Goal: Register for event/course

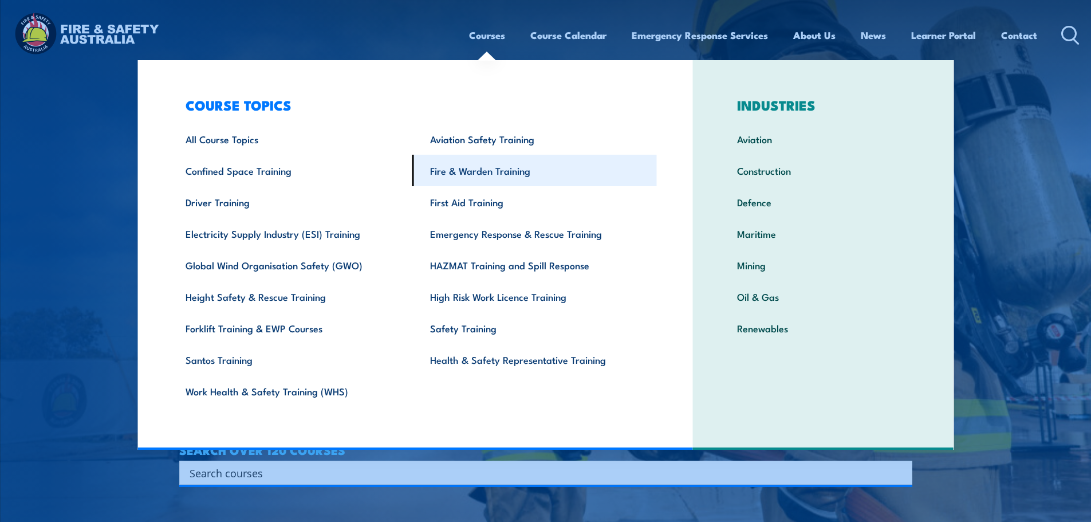
click at [484, 170] on link "Fire & Warden Training" at bounding box center [534, 170] width 245 height 31
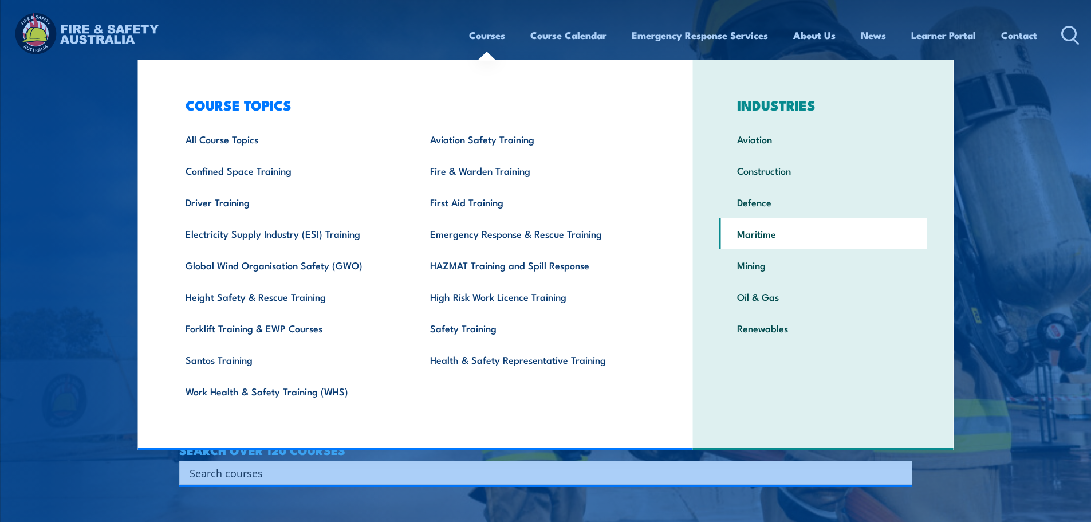
click at [765, 236] on link "Maritime" at bounding box center [823, 233] width 208 height 31
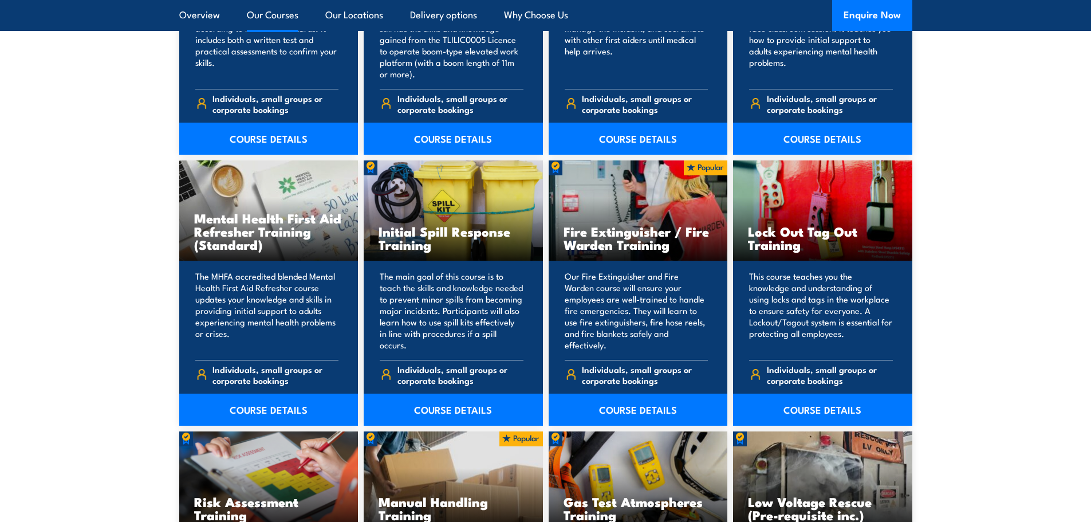
scroll to position [3322, 0]
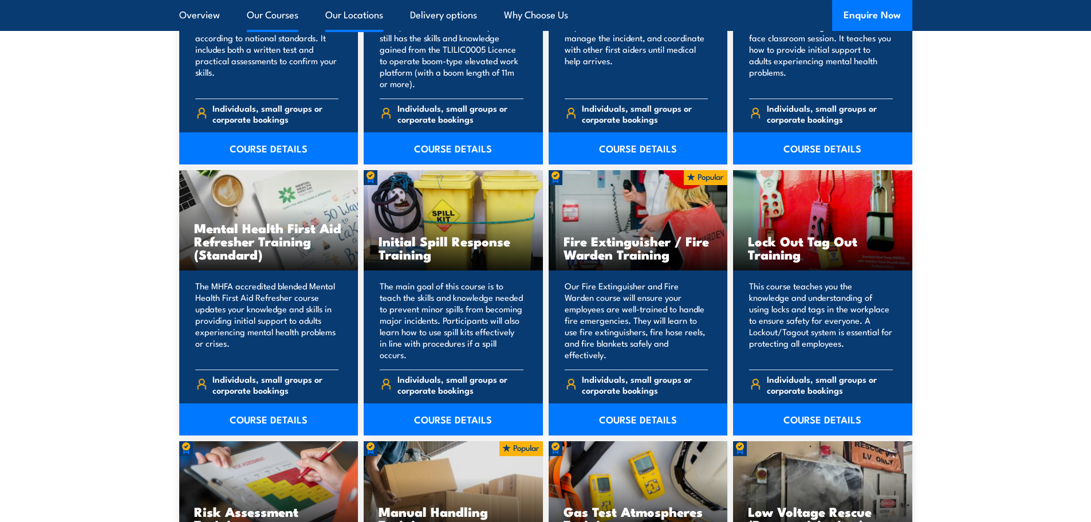
click at [378, 14] on link "Our Locations" at bounding box center [354, 15] width 58 height 30
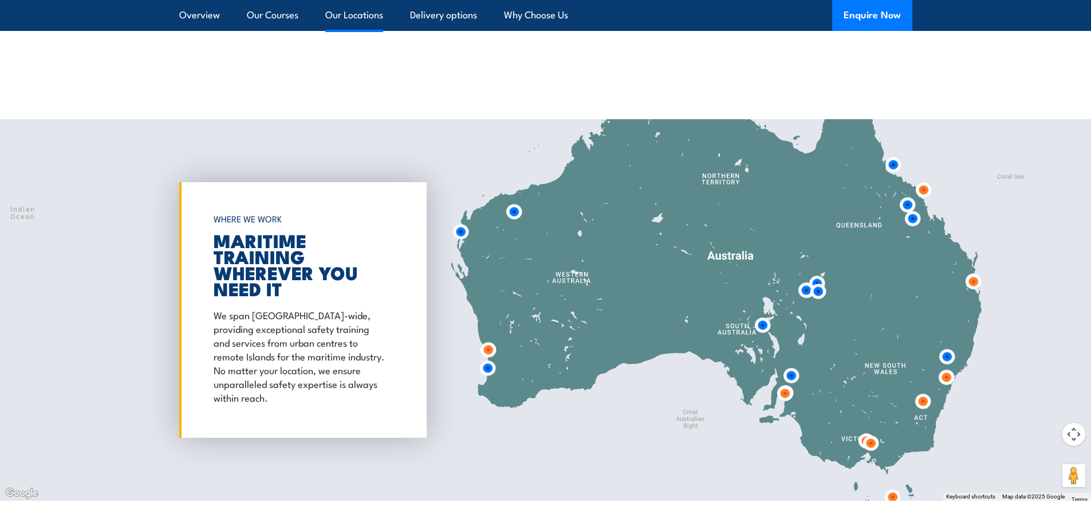
scroll to position [4332, 0]
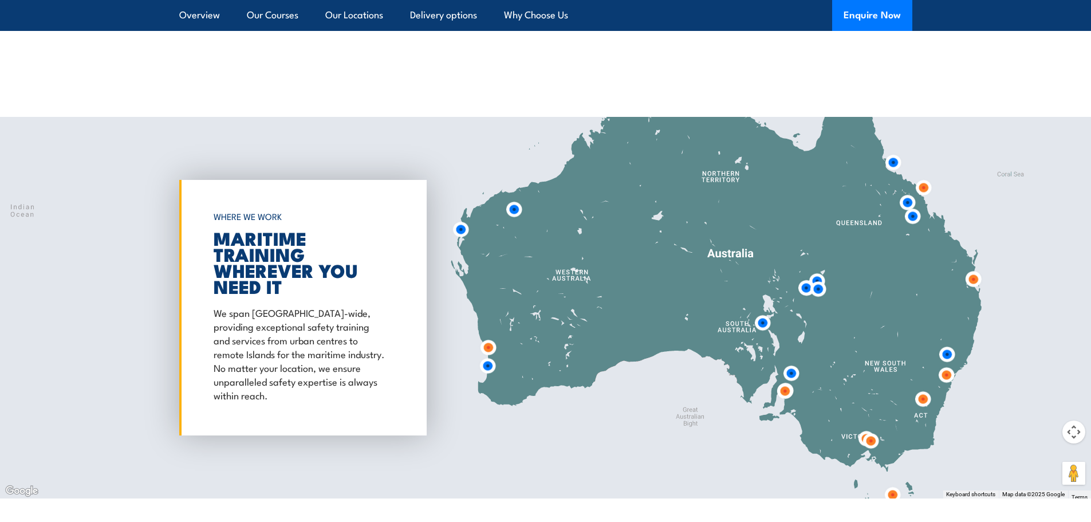
click at [923, 177] on img at bounding box center [923, 187] width 21 height 21
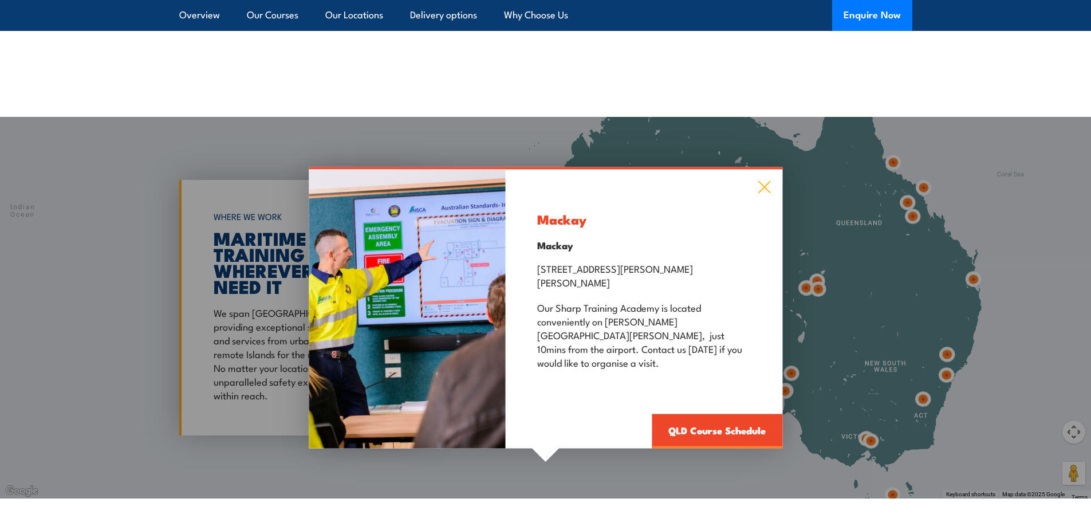
click at [764, 180] on icon at bounding box center [764, 186] width 13 height 13
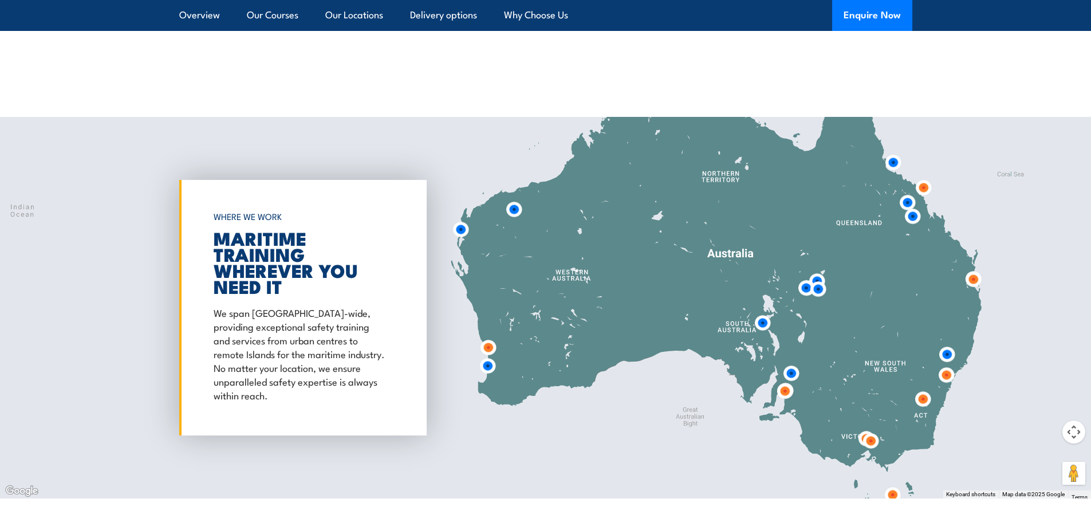
click at [978, 269] on img at bounding box center [973, 279] width 21 height 21
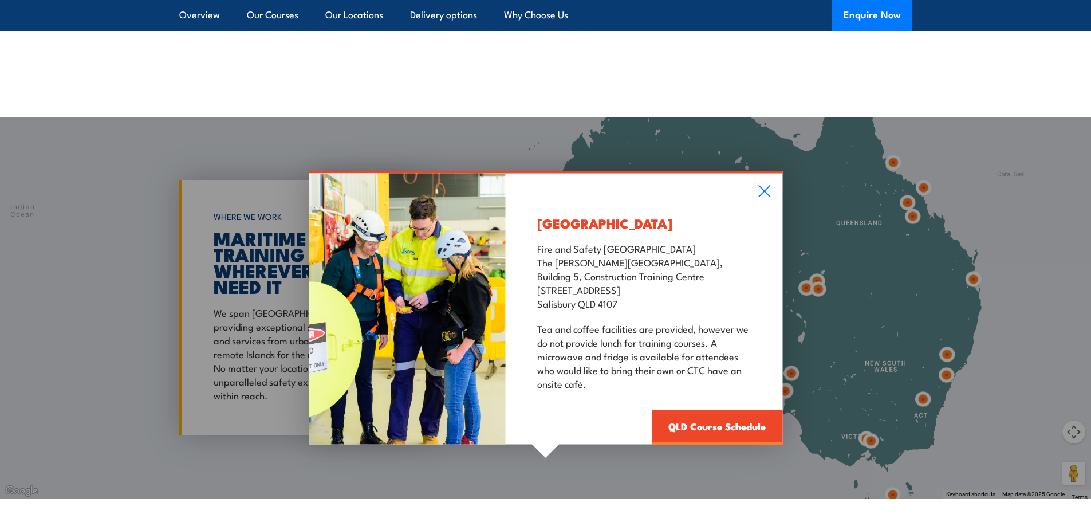
drag, startPoint x: 626, startPoint y: 255, endPoint x: 535, endPoint y: 234, distance: 92.8
click at [535, 234] on div "Salisbury Fire and Safety Australia The Bob Marshman Building, Building 5, Cons…" at bounding box center [644, 308] width 277 height 271
copy p "Building 5, Construction Training Centre 460-492 Beaudesert Road Salisbury QLD …"
click at [766, 184] on icon at bounding box center [764, 190] width 13 height 13
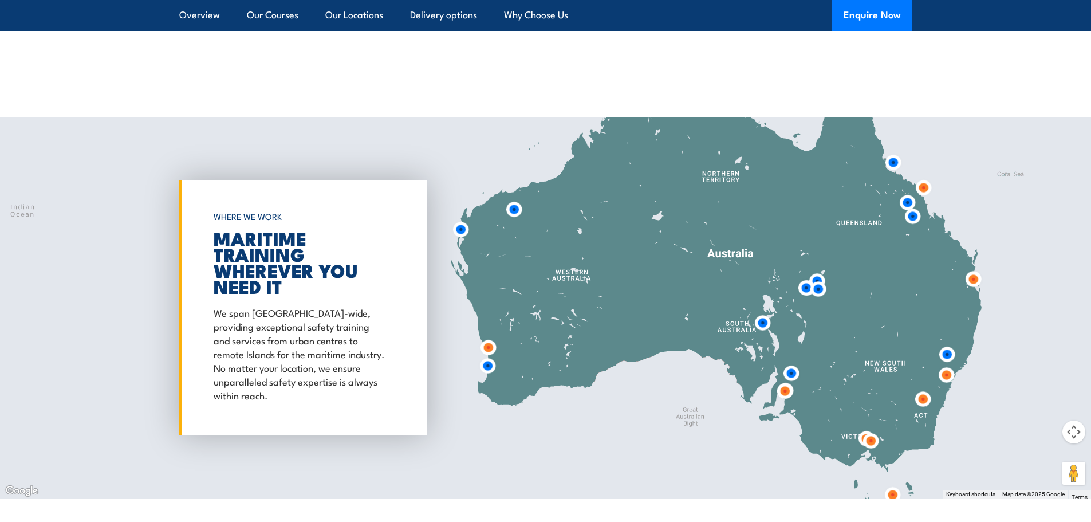
click at [486, 337] on img at bounding box center [488, 347] width 21 height 21
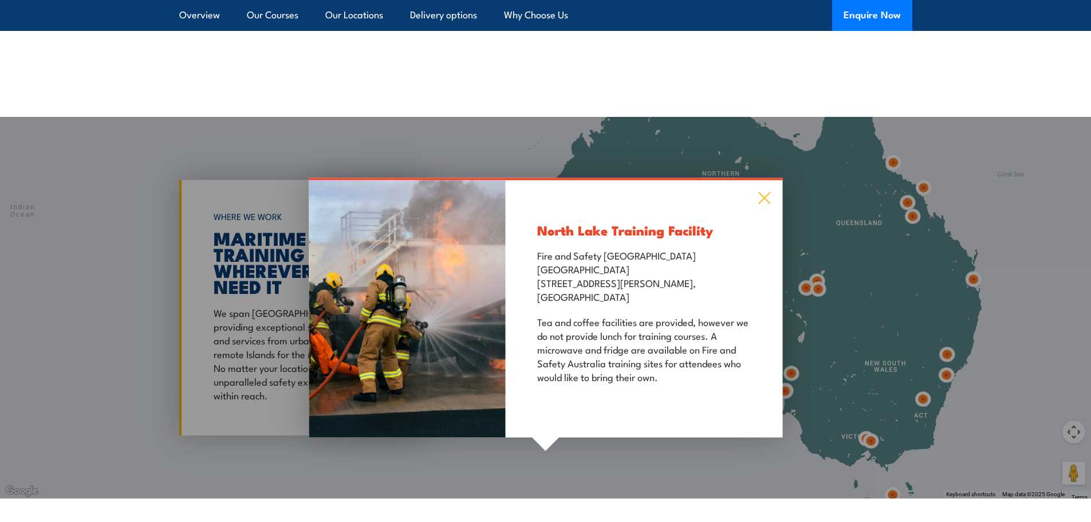
click at [762, 191] on icon at bounding box center [764, 197] width 13 height 13
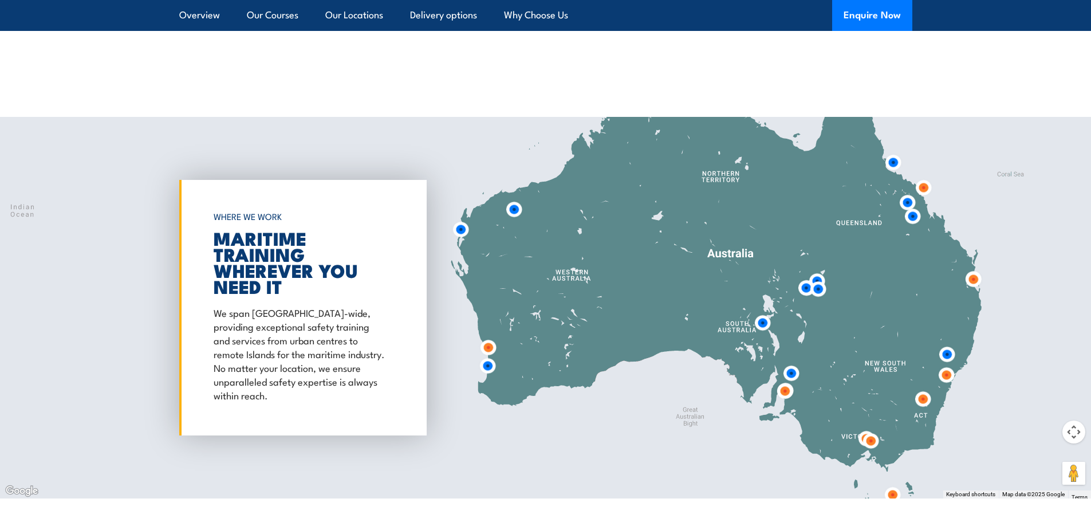
click at [490, 355] on img at bounding box center [487, 365] width 21 height 21
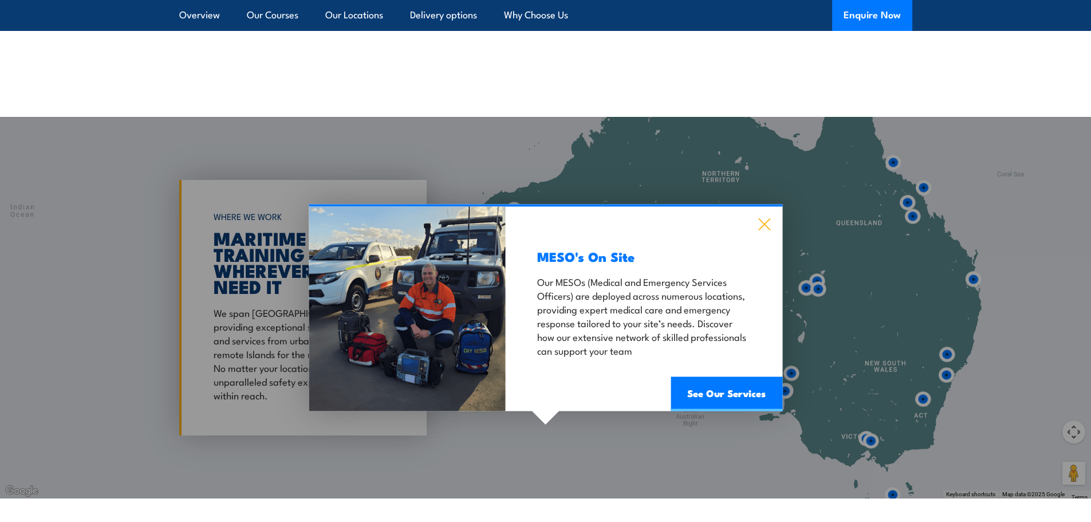
click at [765, 218] on icon at bounding box center [764, 224] width 13 height 13
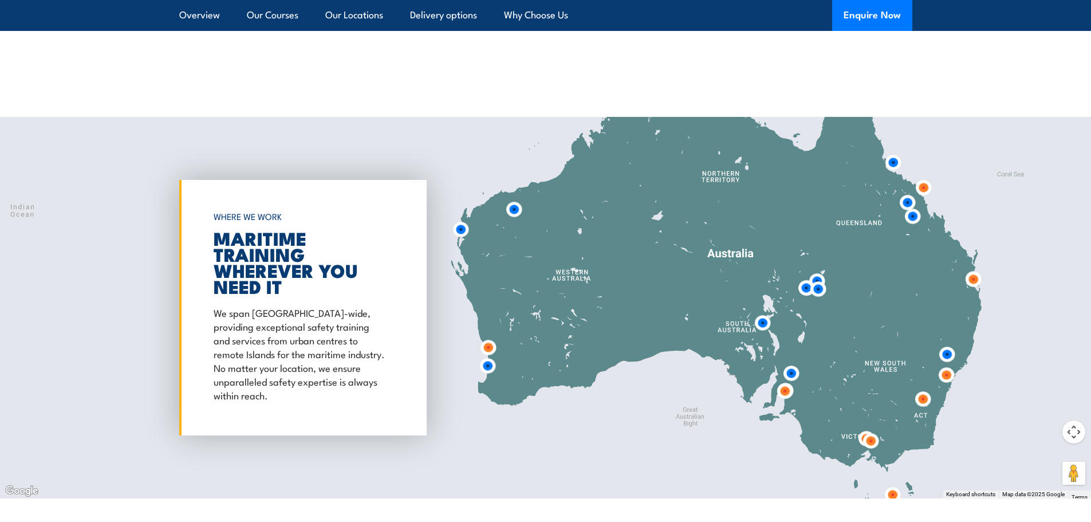
click at [462, 219] on img at bounding box center [460, 229] width 21 height 21
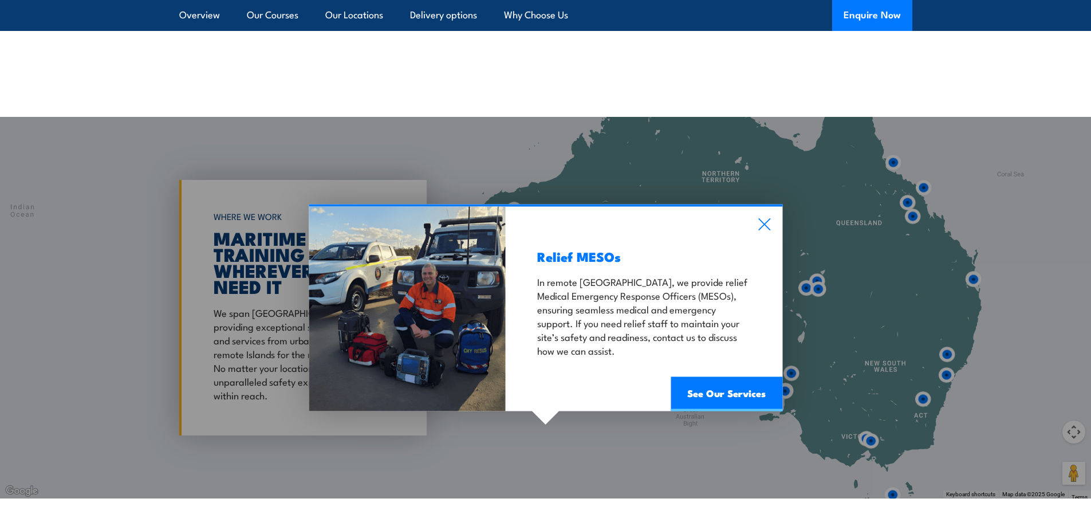
click at [756, 206] on div "Relief MESOs In remote Western Australia, we provide relief Medical Emergency R…" at bounding box center [644, 308] width 277 height 204
click at [767, 206] on div "Relief MESOs In remote Western Australia, we provide relief Medical Emergency R…" at bounding box center [644, 308] width 277 height 204
click at [768, 218] on icon at bounding box center [764, 224] width 13 height 13
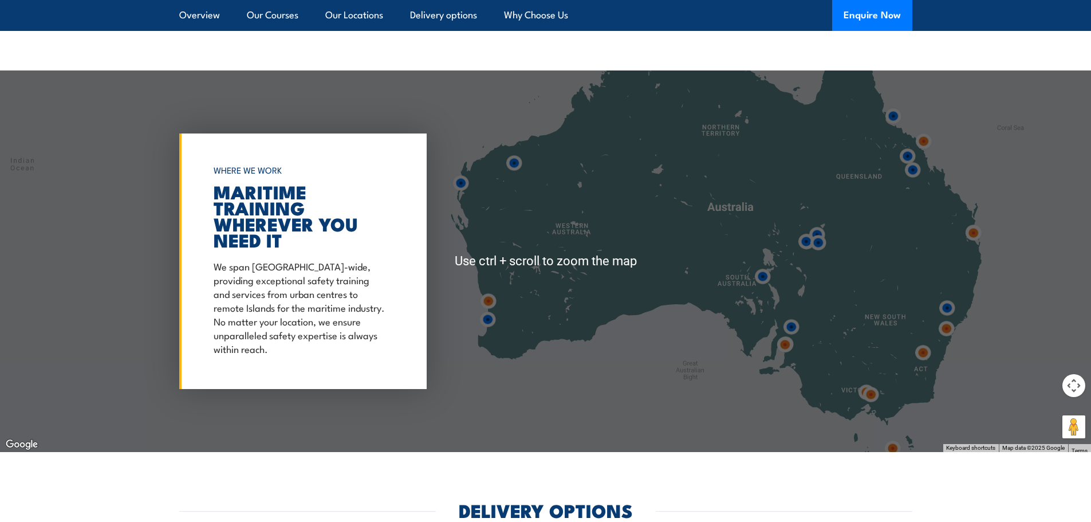
scroll to position [4390, 0]
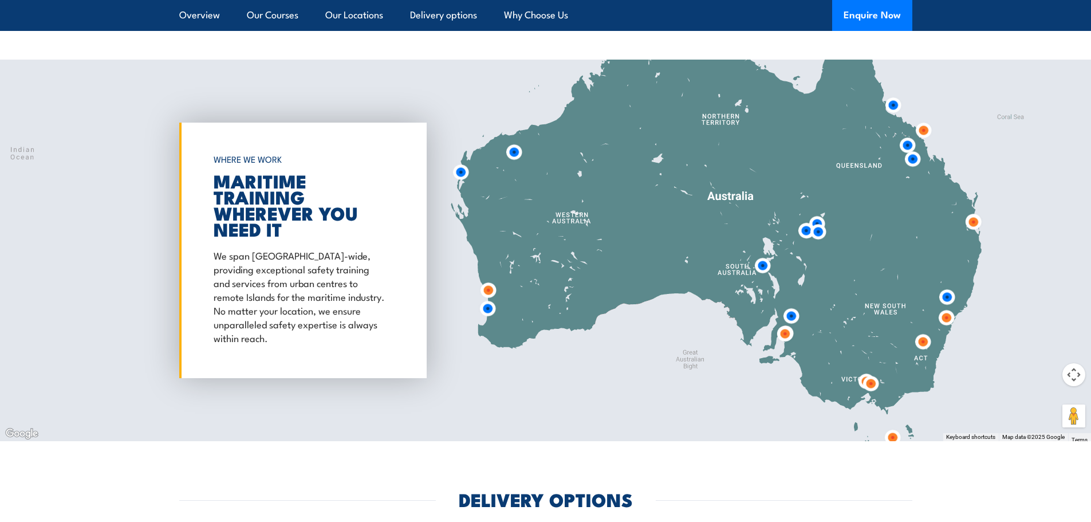
click at [875, 373] on img at bounding box center [870, 383] width 21 height 21
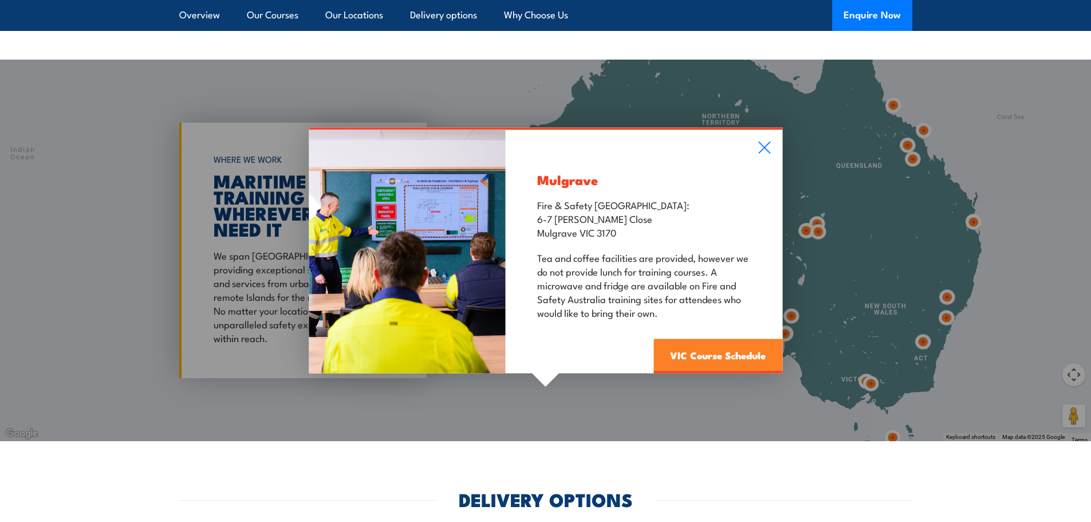
click at [700, 338] on link "VIC Course Schedule" at bounding box center [717, 355] width 129 height 34
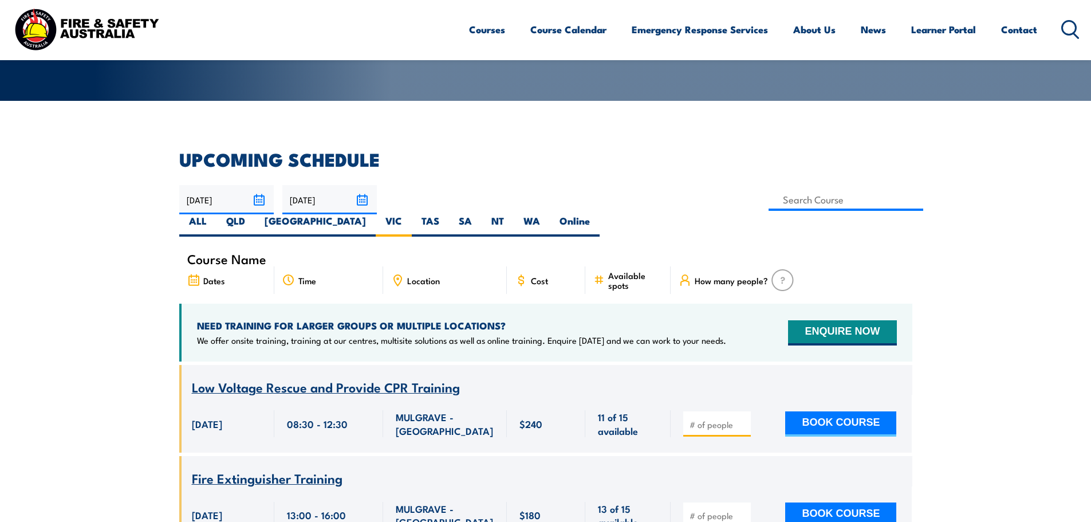
scroll to position [263, 0]
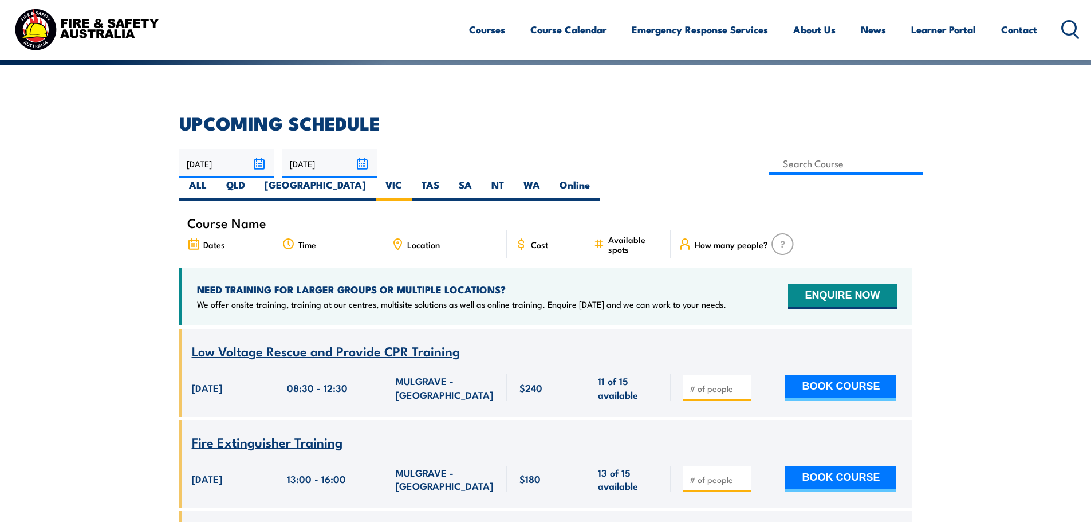
click at [716, 383] on input "number" at bounding box center [718, 388] width 57 height 11
click at [850, 375] on button "BOOK COURSE" at bounding box center [840, 387] width 111 height 25
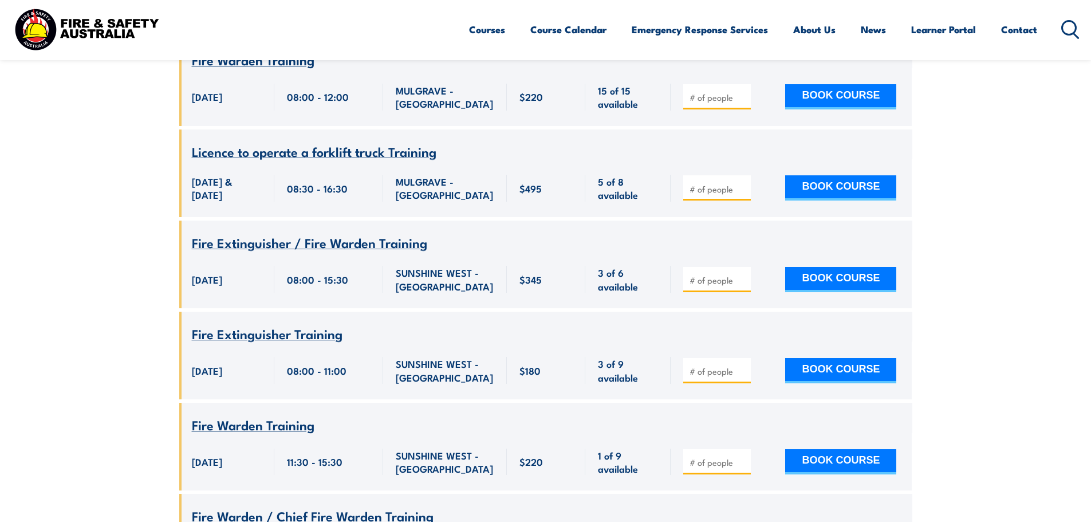
scroll to position [1924, 0]
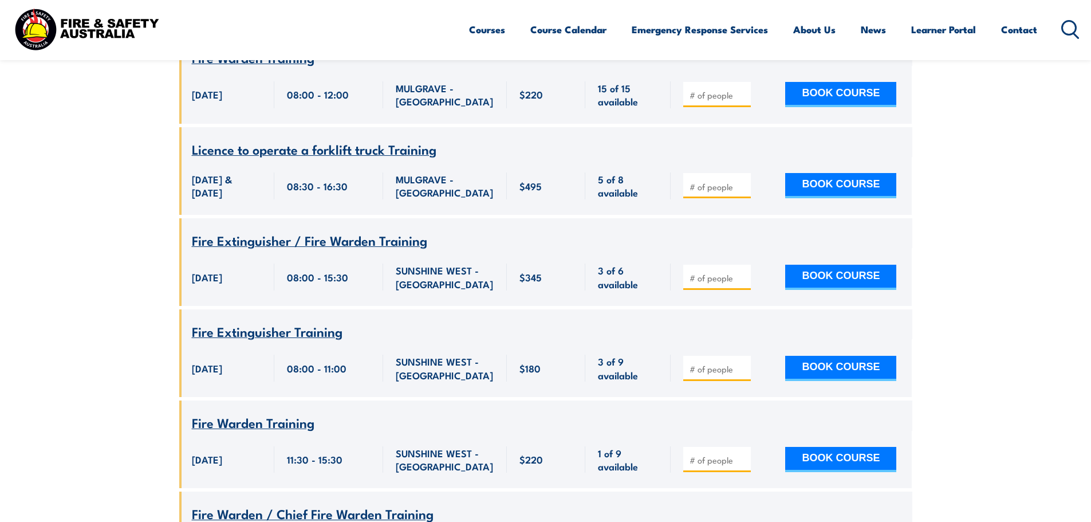
click at [319, 237] on span "Fire Extinguisher / Fire Warden Training" at bounding box center [309, 239] width 235 height 19
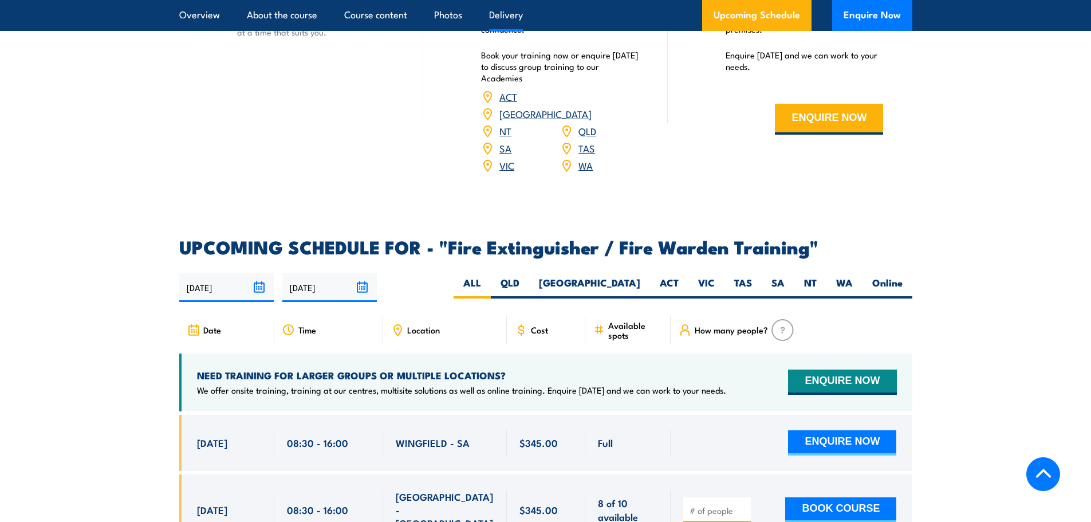
scroll to position [1833, 0]
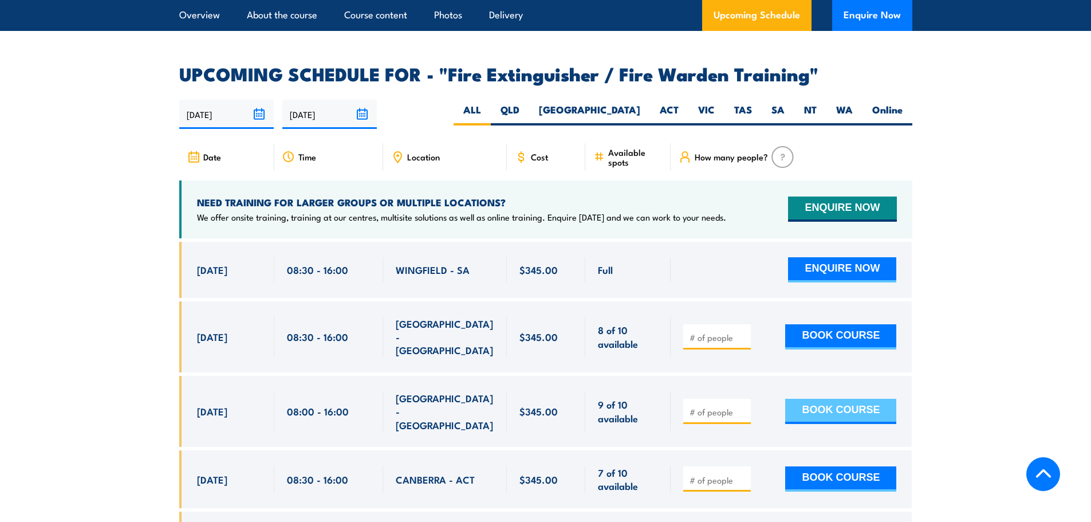
click at [833, 399] on button "BOOK COURSE" at bounding box center [840, 411] width 111 height 25
click at [889, 103] on label "Online" at bounding box center [887, 114] width 50 height 22
click at [903, 103] on input "Online" at bounding box center [906, 106] width 7 height 7
radio input "true"
